Goal: Complete application form

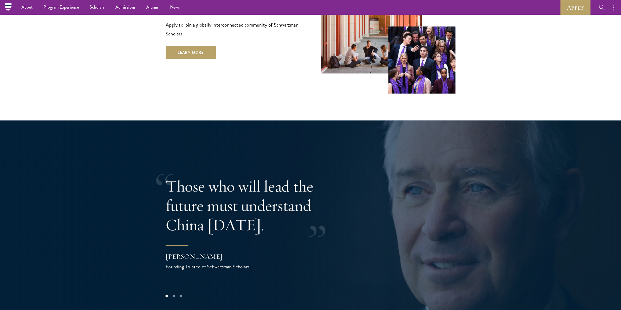
scroll to position [914, 0]
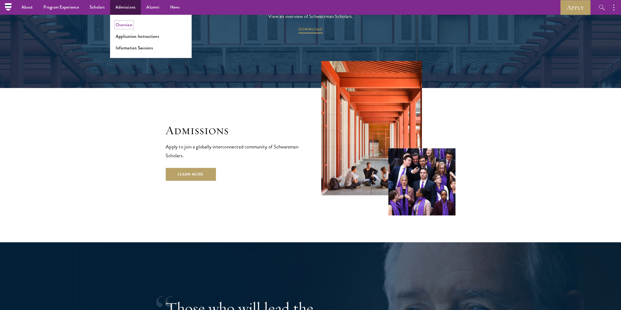
click at [116, 24] on link "Overview" at bounding box center [124, 25] width 17 height 6
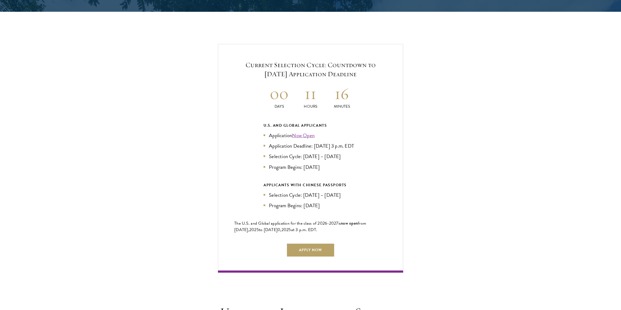
scroll to position [1123, 0]
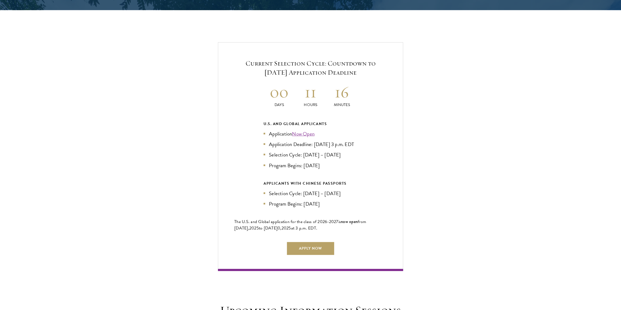
drag, startPoint x: 243, startPoint y: 48, endPoint x: 339, endPoint y: 226, distance: 202.0
click at [339, 226] on div "Current Selection Cycle: Countdown to [DATE] Application Deadline 00 Days 11 Ho…" at bounding box center [310, 156] width 185 height 228
click at [325, 219] on span "6" at bounding box center [326, 222] width 2 height 6
click at [314, 249] on link "Apply Now" at bounding box center [310, 248] width 47 height 13
